Goal: Transaction & Acquisition: Download file/media

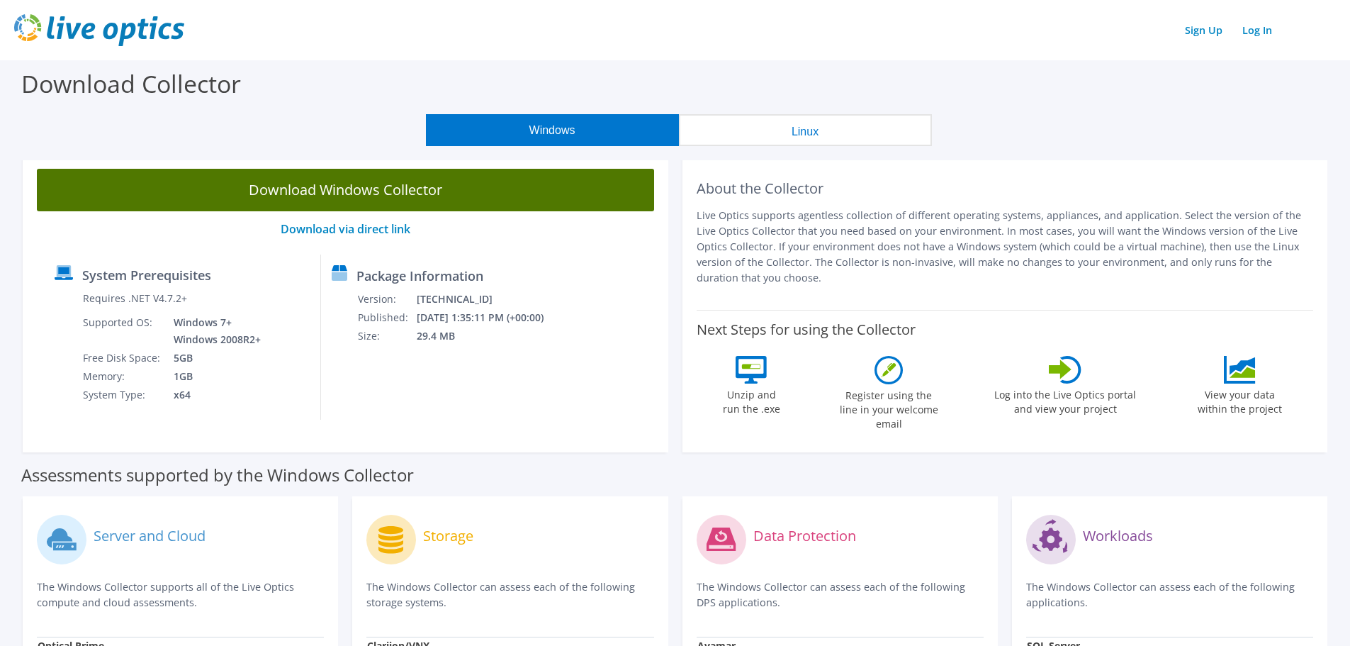
click at [551, 198] on link "Download Windows Collector" at bounding box center [345, 190] width 617 height 43
